Goal: Complete application form

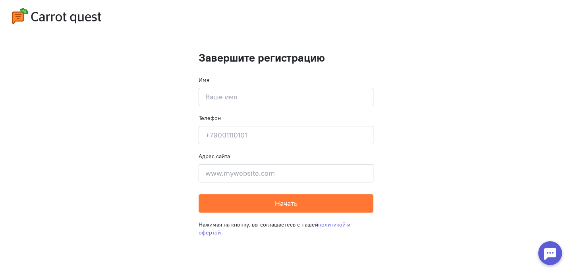
click at [29, 17] on img at bounding box center [56, 16] width 89 height 16
click at [225, 100] on input at bounding box center [285, 97] width 175 height 18
click at [224, 170] on input at bounding box center [285, 173] width 175 height 18
